Goal: Information Seeking & Learning: Learn about a topic

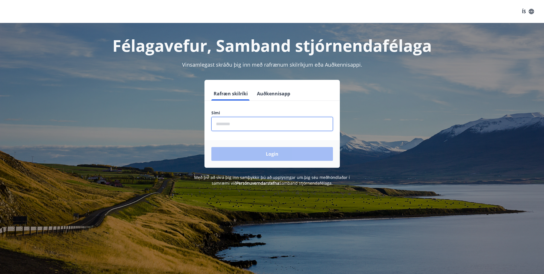
click at [261, 124] on input "phone" at bounding box center [272, 124] width 122 height 14
click at [211, 147] on button "Login" at bounding box center [272, 154] width 122 height 14
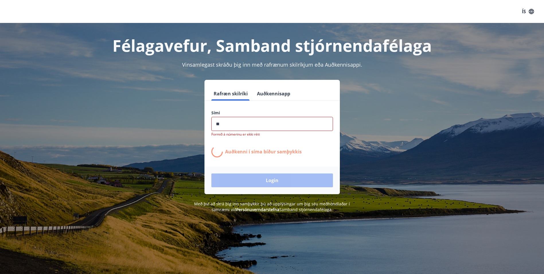
type input "*"
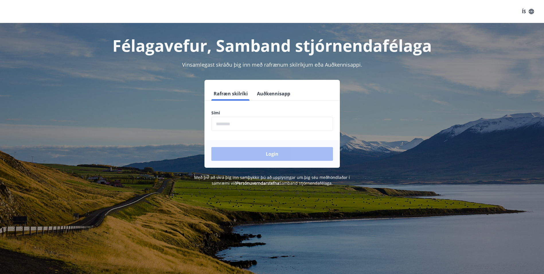
click at [272, 119] on input "phone" at bounding box center [272, 124] width 122 height 14
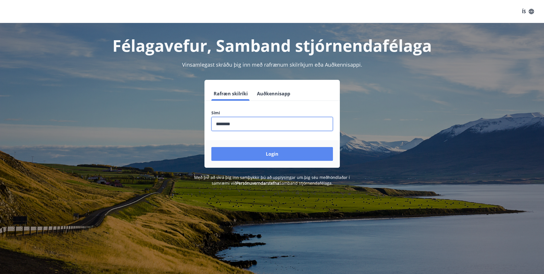
type input "********"
click at [272, 154] on button "Login" at bounding box center [272, 154] width 122 height 14
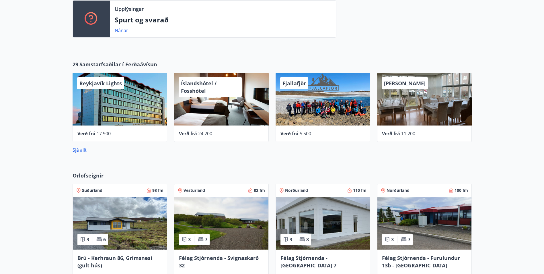
scroll to position [517, 0]
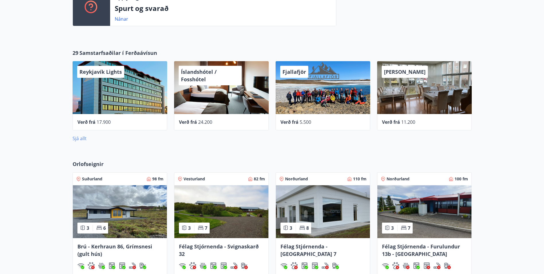
click at [77, 138] on link "Sjá allt" at bounding box center [80, 138] width 14 height 6
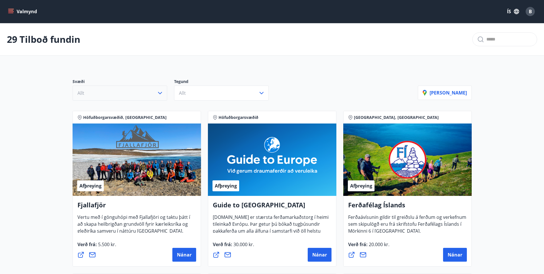
click at [122, 92] on button "Allt" at bounding box center [120, 93] width 95 height 15
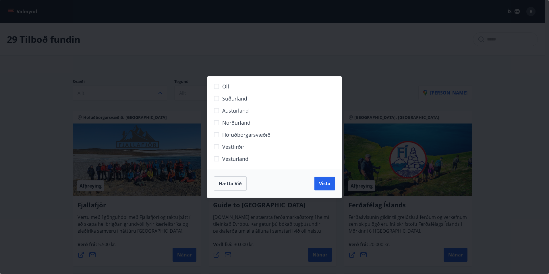
click at [235, 180] on span "Hætta við" at bounding box center [230, 183] width 23 height 6
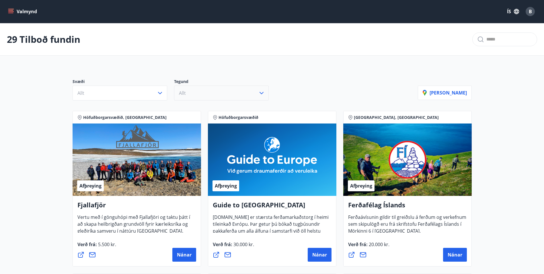
click at [239, 92] on button "Allt" at bounding box center [221, 93] width 95 height 15
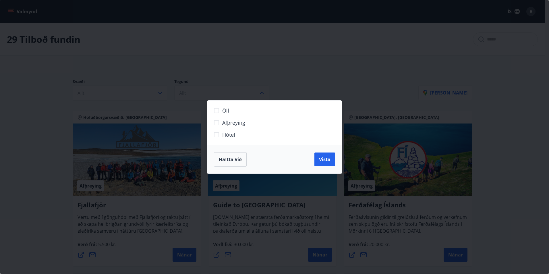
click at [230, 134] on span "Hótel" at bounding box center [228, 134] width 13 height 7
click at [317, 156] on button "Vista" at bounding box center [324, 159] width 21 height 14
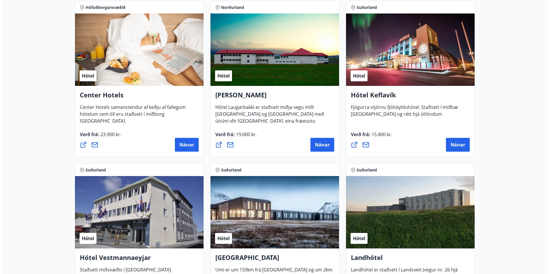
scroll to position [1090, 0]
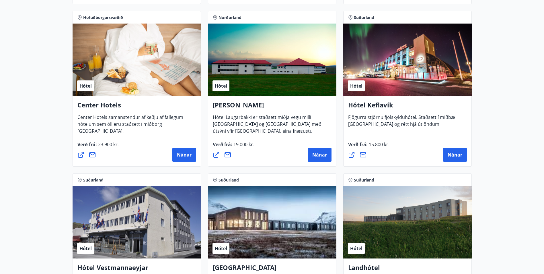
click at [424, 86] on div "Hótel" at bounding box center [408, 60] width 129 height 72
click at [460, 148] on button "Nánar" at bounding box center [455, 155] width 24 height 14
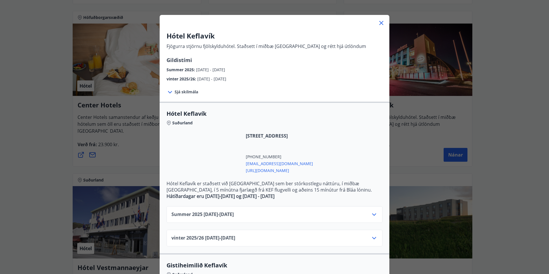
scroll to position [29, 0]
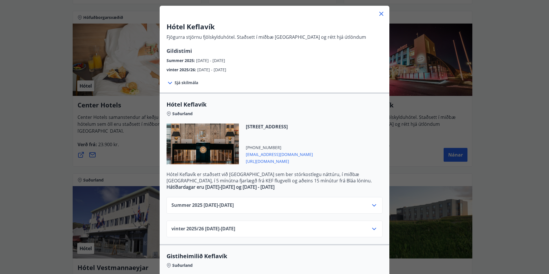
click at [372, 206] on icon at bounding box center [373, 205] width 7 height 7
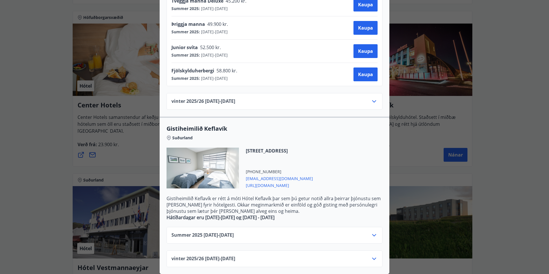
scroll to position [300, 0]
click at [370, 232] on icon at bounding box center [373, 235] width 7 height 7
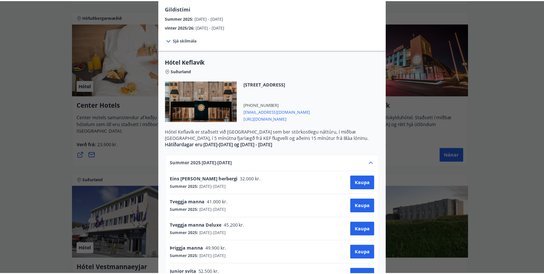
scroll to position [20, 0]
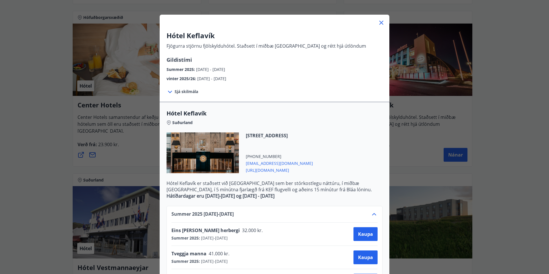
click at [378, 22] on icon at bounding box center [381, 22] width 7 height 7
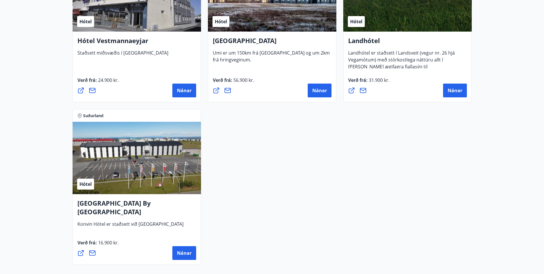
scroll to position [1320, 0]
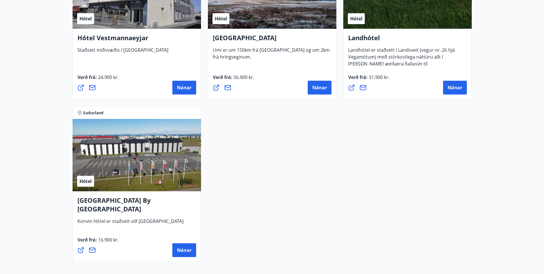
click at [180, 152] on div "Hótel" at bounding box center [137, 155] width 129 height 72
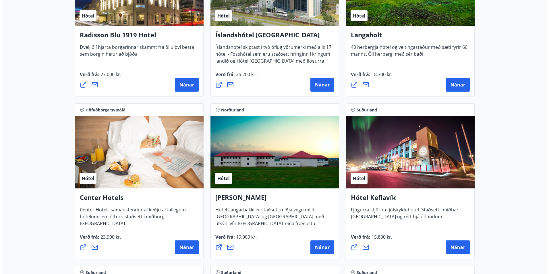
scroll to position [1033, 0]
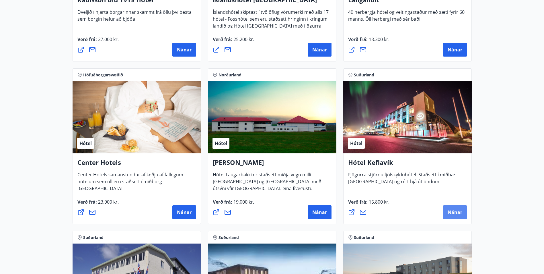
click at [452, 212] on span "Nánar" at bounding box center [455, 212] width 15 height 6
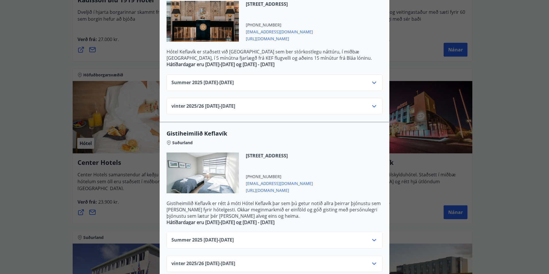
scroll to position [160, 0]
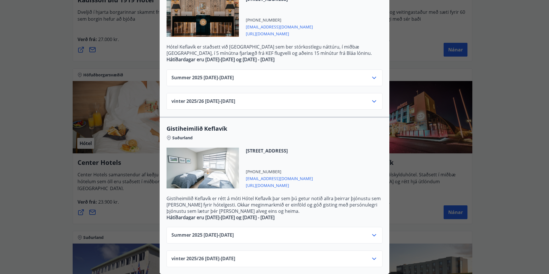
click at [264, 181] on span "[URL][DOMAIN_NAME]" at bounding box center [279, 184] width 67 height 7
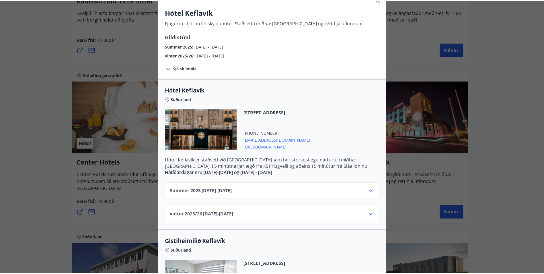
scroll to position [0, 0]
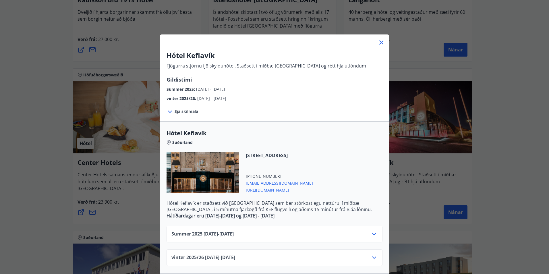
click at [381, 42] on icon at bounding box center [381, 42] width 7 height 7
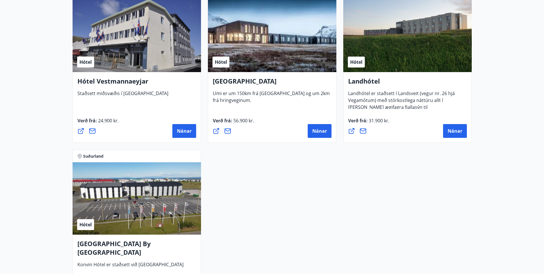
scroll to position [1291, 0]
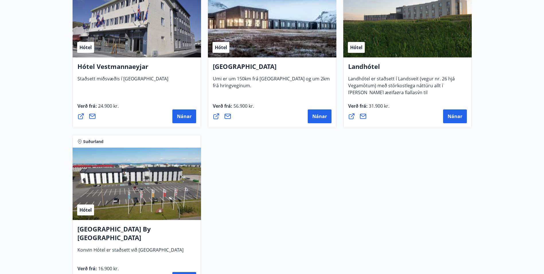
click at [154, 183] on div "Hótel" at bounding box center [137, 184] width 129 height 72
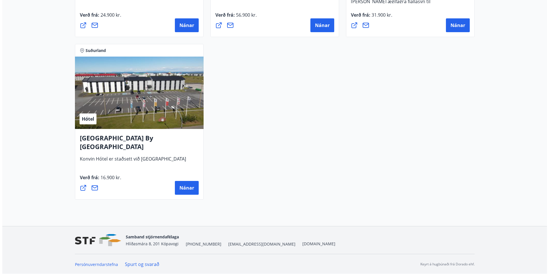
scroll to position [1383, 0]
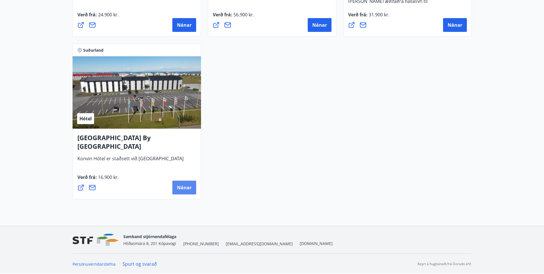
click at [180, 187] on span "Nánar" at bounding box center [184, 187] width 15 height 6
